Goal: Task Accomplishment & Management: Manage account settings

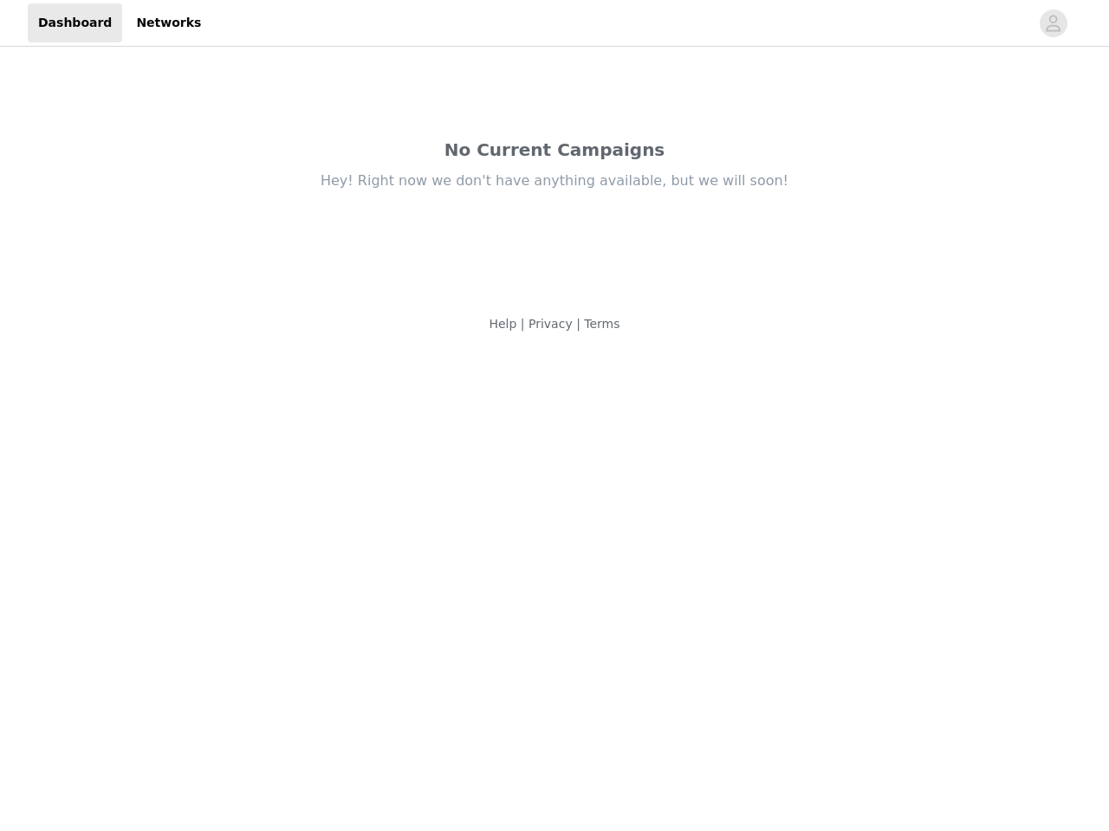
click at [554, 416] on body "Dashboard Networks No Current Campaigns Hey! Right now we don't have anything a…" at bounding box center [554, 415] width 1109 height 831
click at [554, 177] on div "Hey! Right now we don't have anything available, but we will soon!" at bounding box center [555, 180] width 728 height 19
click at [554, 23] on div at bounding box center [620, 22] width 818 height 39
click at [1053, 23] on icon "avatar" at bounding box center [1052, 24] width 16 height 28
